Goal: Task Accomplishment & Management: Complete application form

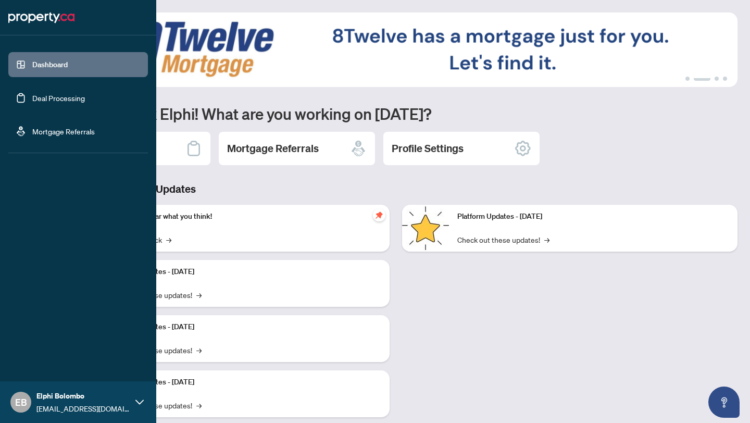
click at [42, 98] on link "Deal Processing" at bounding box center [58, 97] width 53 height 9
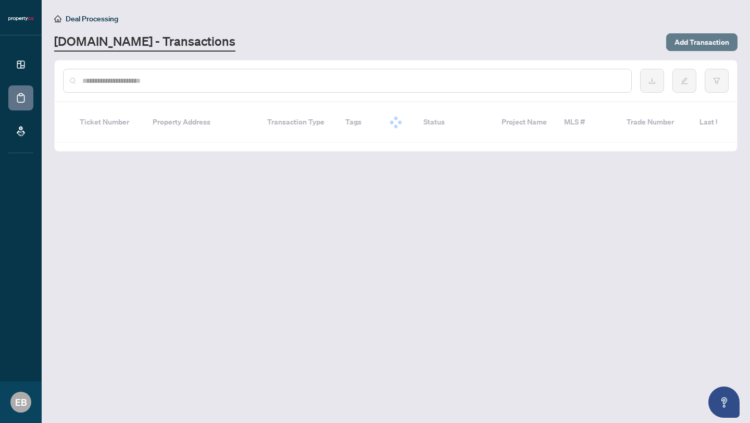
click at [707, 39] on span "Add Transaction" at bounding box center [702, 42] width 55 height 17
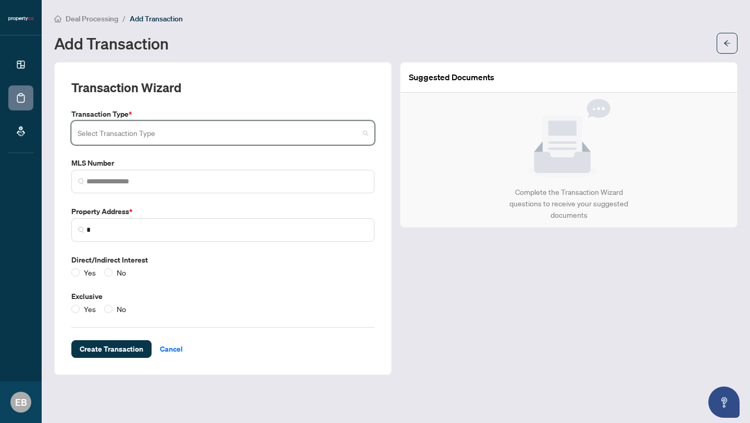
click at [190, 123] on input "search" at bounding box center [218, 134] width 281 height 23
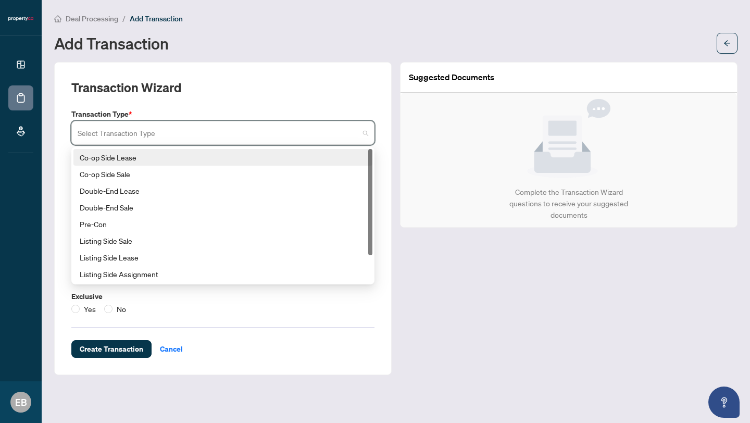
click at [181, 158] on div "Co-op Side Lease" at bounding box center [223, 157] width 287 height 11
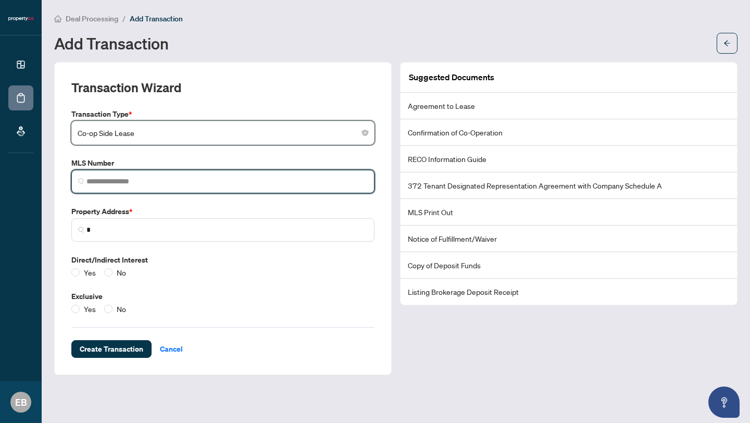
click at [146, 178] on input "search" at bounding box center [226, 181] width 281 height 11
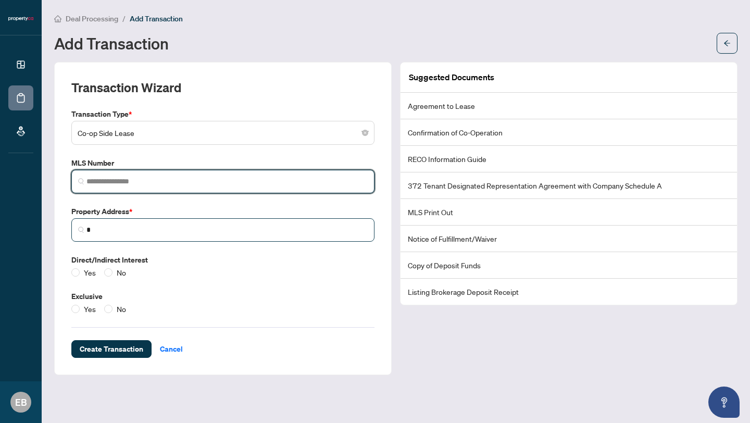
click at [103, 234] on span "*" at bounding box center [222, 229] width 303 height 23
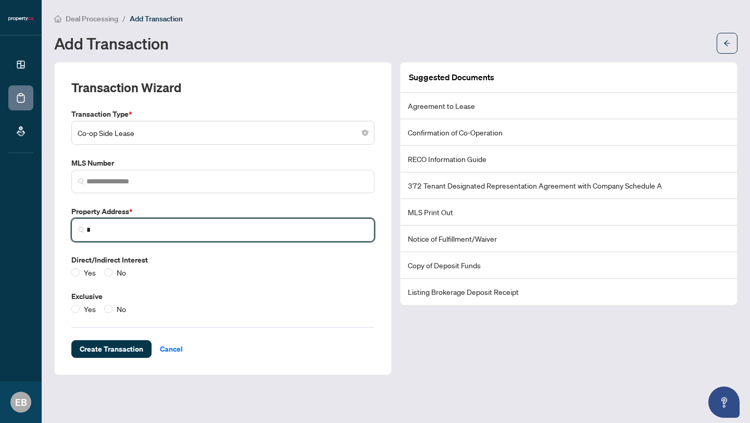
click at [116, 233] on input "*" at bounding box center [226, 230] width 281 height 11
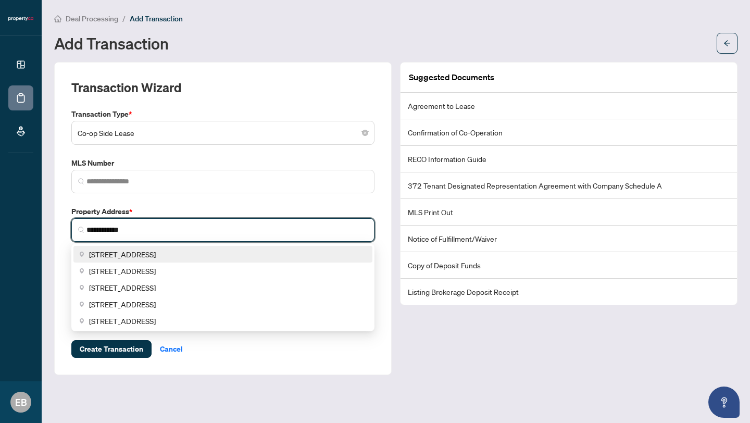
type input "**********"
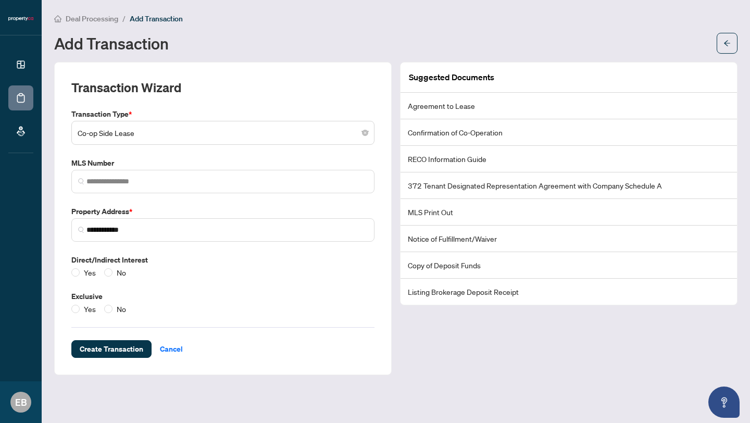
click at [216, 206] on label "Property Address *" at bounding box center [222, 211] width 303 height 11
click at [278, 123] on span "Co-op Side Lease" at bounding box center [223, 133] width 291 height 20
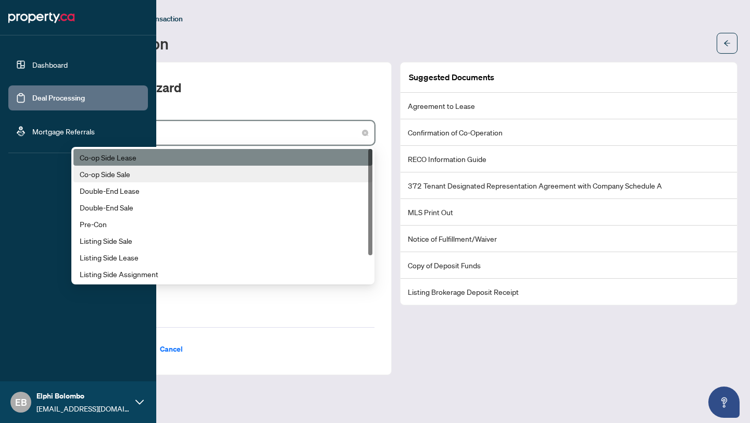
click at [53, 95] on link "Deal Processing" at bounding box center [58, 97] width 53 height 9
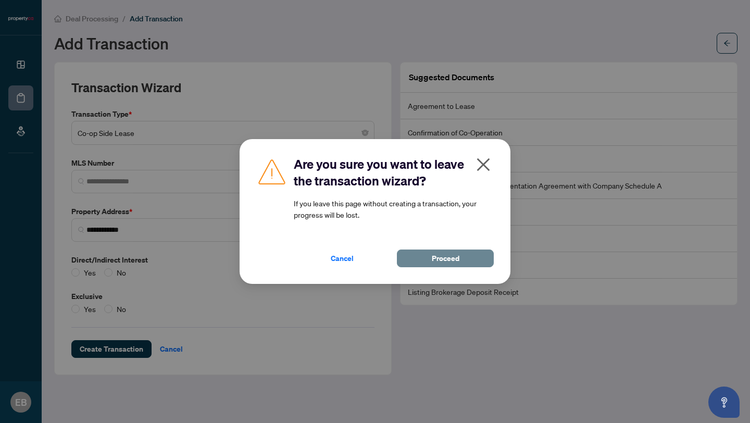
click at [426, 255] on button "Proceed" at bounding box center [445, 259] width 97 height 18
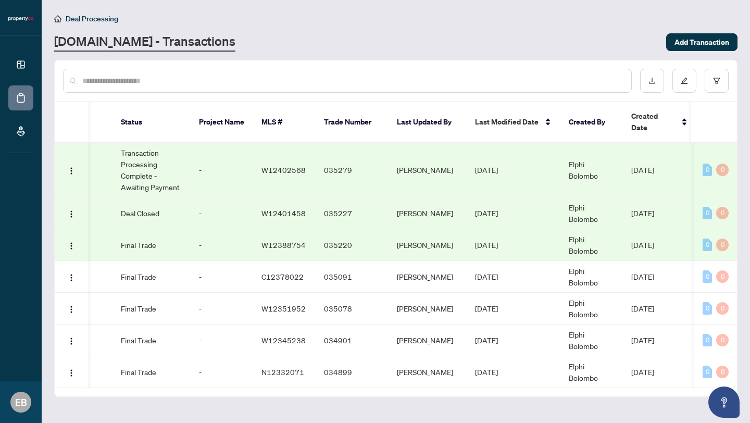
scroll to position [0, 321]
